Goal: Information Seeking & Learning: Find specific fact

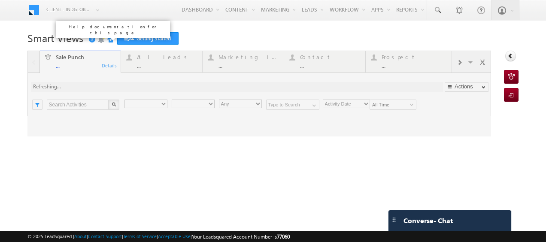
type input "Any Owner"
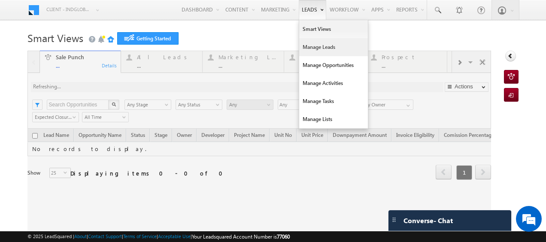
click at [310, 47] on link "Manage Leads" at bounding box center [333, 47] width 69 height 18
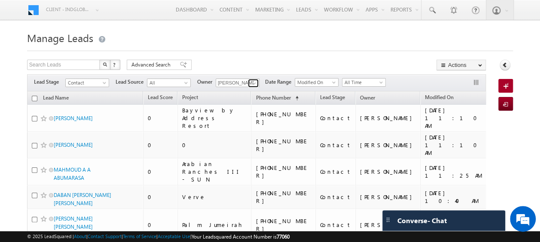
click at [255, 82] on span at bounding box center [254, 83] width 7 height 7
click at [240, 91] on link "Current User" at bounding box center [259, 92] width 86 height 10
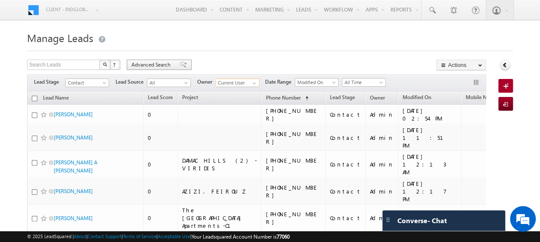
type input "Current User"
click at [152, 64] on span "Advanced Search" at bounding box center [152, 65] width 42 height 8
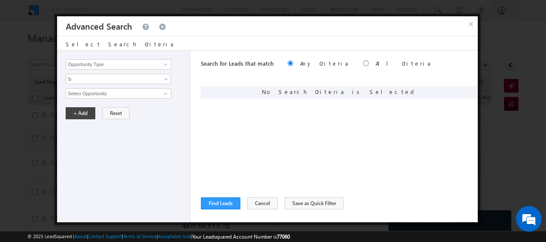
click at [166, 70] on div "Opportunity Type Lead Activity Task Sales Group Prospect Id Address 1 Address 2…" at bounding box center [123, 137] width 133 height 172
click at [166, 64] on span at bounding box center [165, 64] width 7 height 7
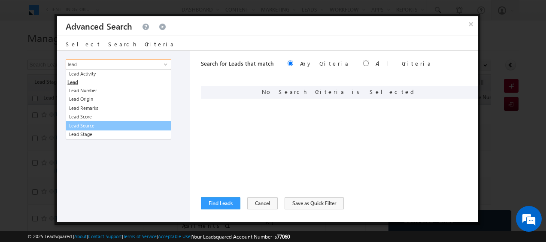
drag, startPoint x: 99, startPoint y: 125, endPoint x: 103, endPoint y: 121, distance: 5.2
click at [100, 125] on link "Lead Source" at bounding box center [119, 126] width 106 height 10
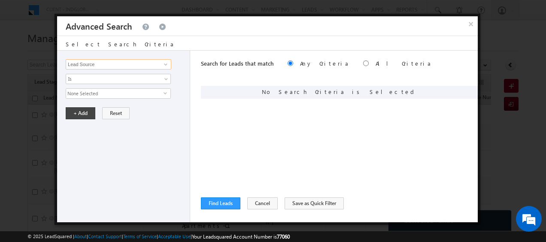
type input "Lead Source"
click at [157, 92] on span "None Selected" at bounding box center [114, 93] width 97 height 9
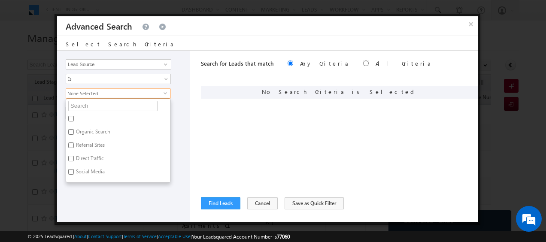
click at [102, 100] on ul "Organic Search Referral Sites Direct Traffic Social Media Inbound Email Inbound…" at bounding box center [118, 140] width 105 height 85
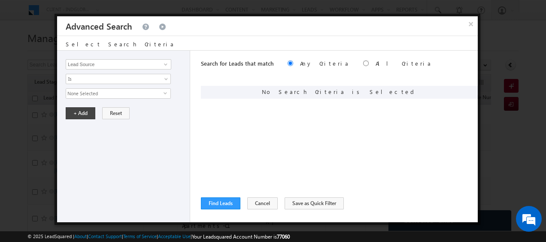
click at [105, 94] on span "None Selected" at bounding box center [114, 93] width 97 height 9
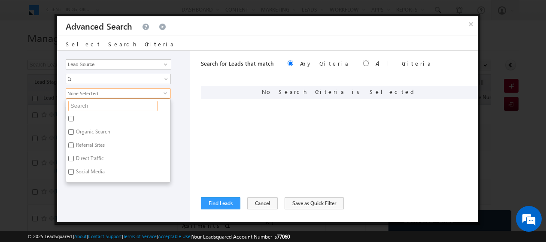
click at [97, 104] on input "text" at bounding box center [112, 106] width 89 height 10
type input "bay"
type input "bayu"
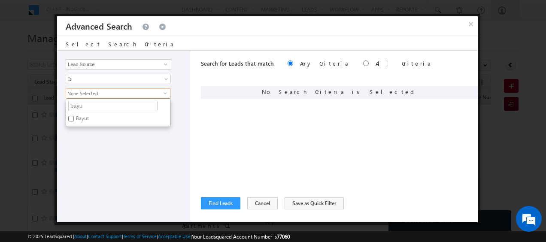
type input "bayut"
click at [73, 119] on input "Bayut" at bounding box center [71, 119] width 6 height 6
checkbox input "true"
click at [176, 153] on div "Opportunity Type Lead Activity Task Sales Group Prospect Id Address 1 Address 2…" at bounding box center [123, 137] width 133 height 172
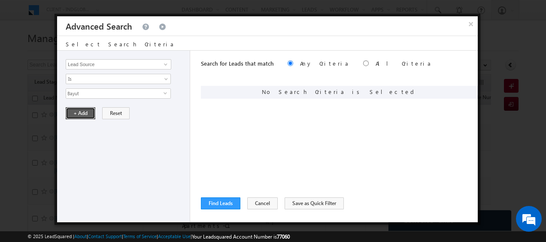
click at [79, 108] on button "+ Add" at bounding box center [81, 113] width 30 height 12
click at [363, 63] on input "radio" at bounding box center [366, 64] width 6 height 6
radio input "true"
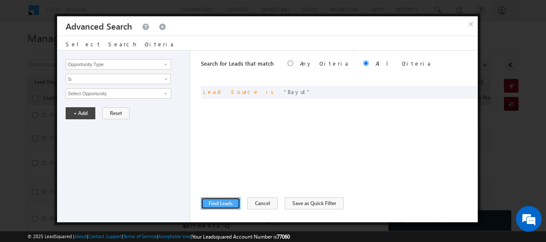
click at [222, 201] on button "Find Leads" at bounding box center [221, 204] width 40 height 12
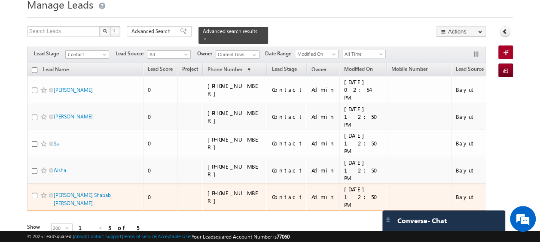
scroll to position [40, 0]
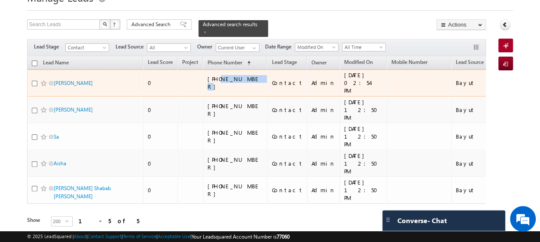
drag, startPoint x: 220, startPoint y: 74, endPoint x: 247, endPoint y: 76, distance: 26.7
click at [247, 76] on div "[PHONE_NUMBER]" at bounding box center [235, 82] width 56 height 15
copy div "821992924"
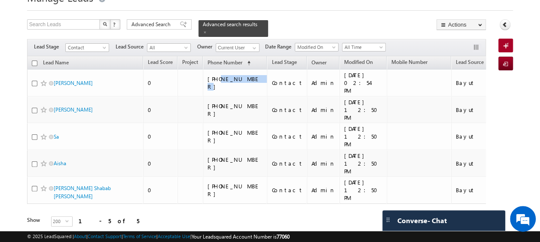
scroll to position [0, 0]
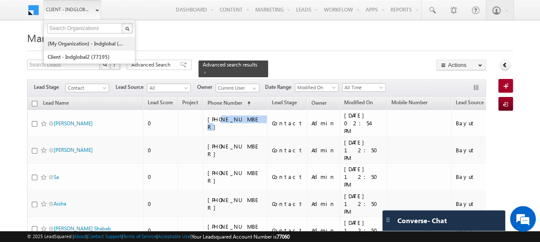
click at [85, 43] on link "(My Organization) - indglobal (48060)" at bounding box center [86, 43] width 79 height 13
